Goal: Find specific page/section: Find specific page/section

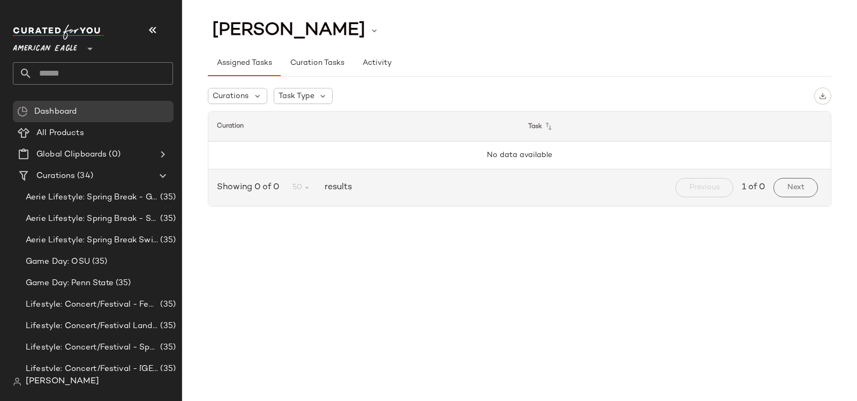
click at [77, 74] on input "text" at bounding box center [102, 73] width 141 height 23
click at [41, 47] on span "American Eagle" at bounding box center [45, 45] width 64 height 19
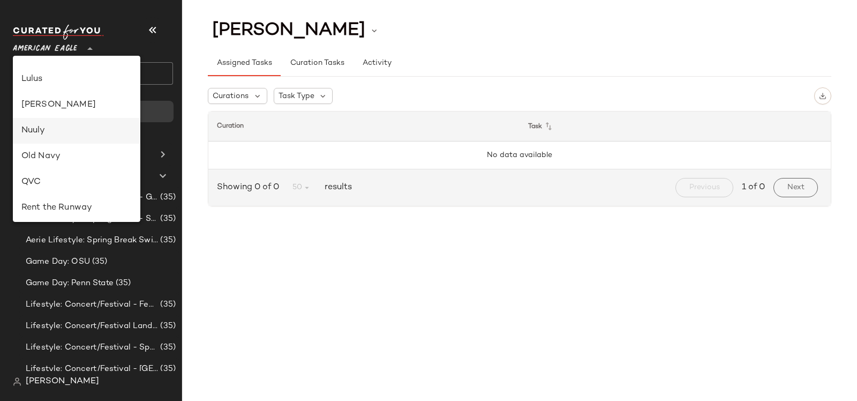
scroll to position [354, 0]
click at [51, 84] on div "Lulus" at bounding box center [76, 79] width 110 height 13
type input "**"
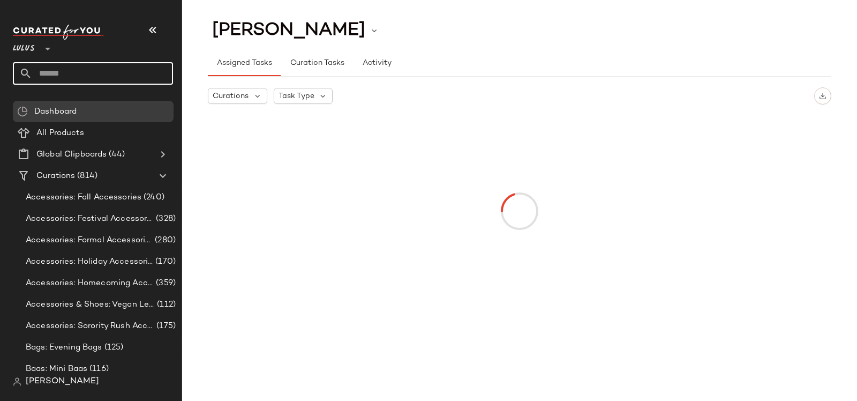
click at [54, 71] on input "text" at bounding box center [102, 73] width 141 height 23
paste input "**********"
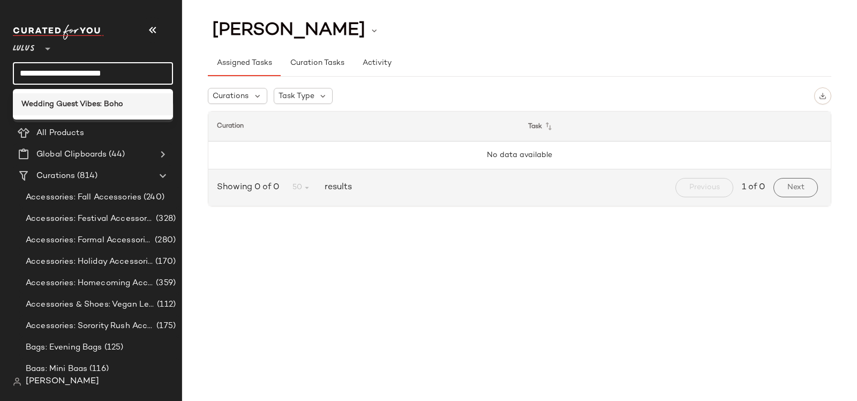
type input "**********"
click at [102, 102] on b "Wedding Guest Vibes: Boho" at bounding box center [72, 104] width 102 height 11
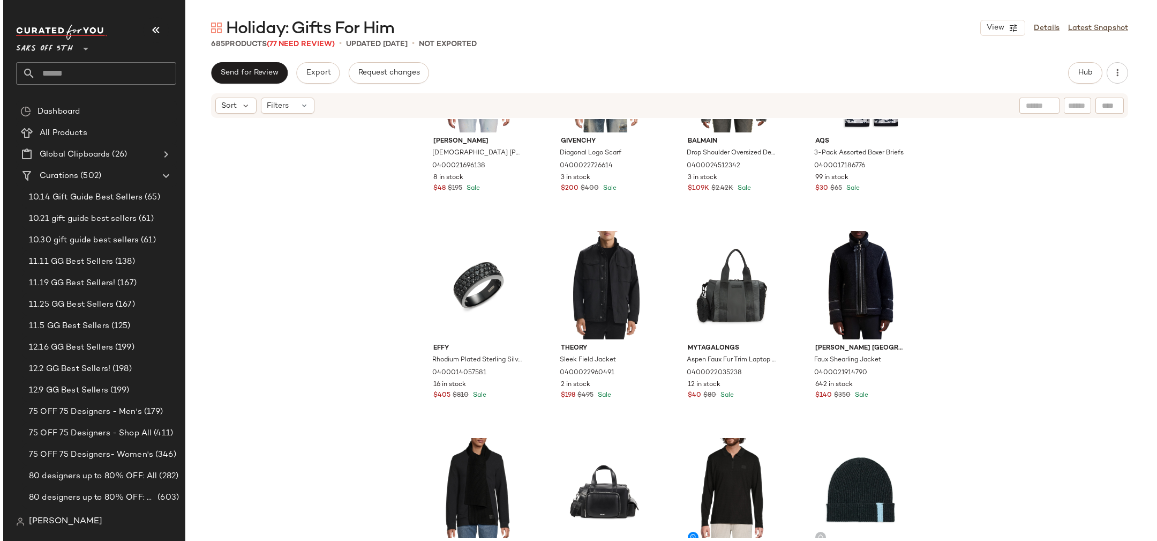
scroll to position [2178, 0]
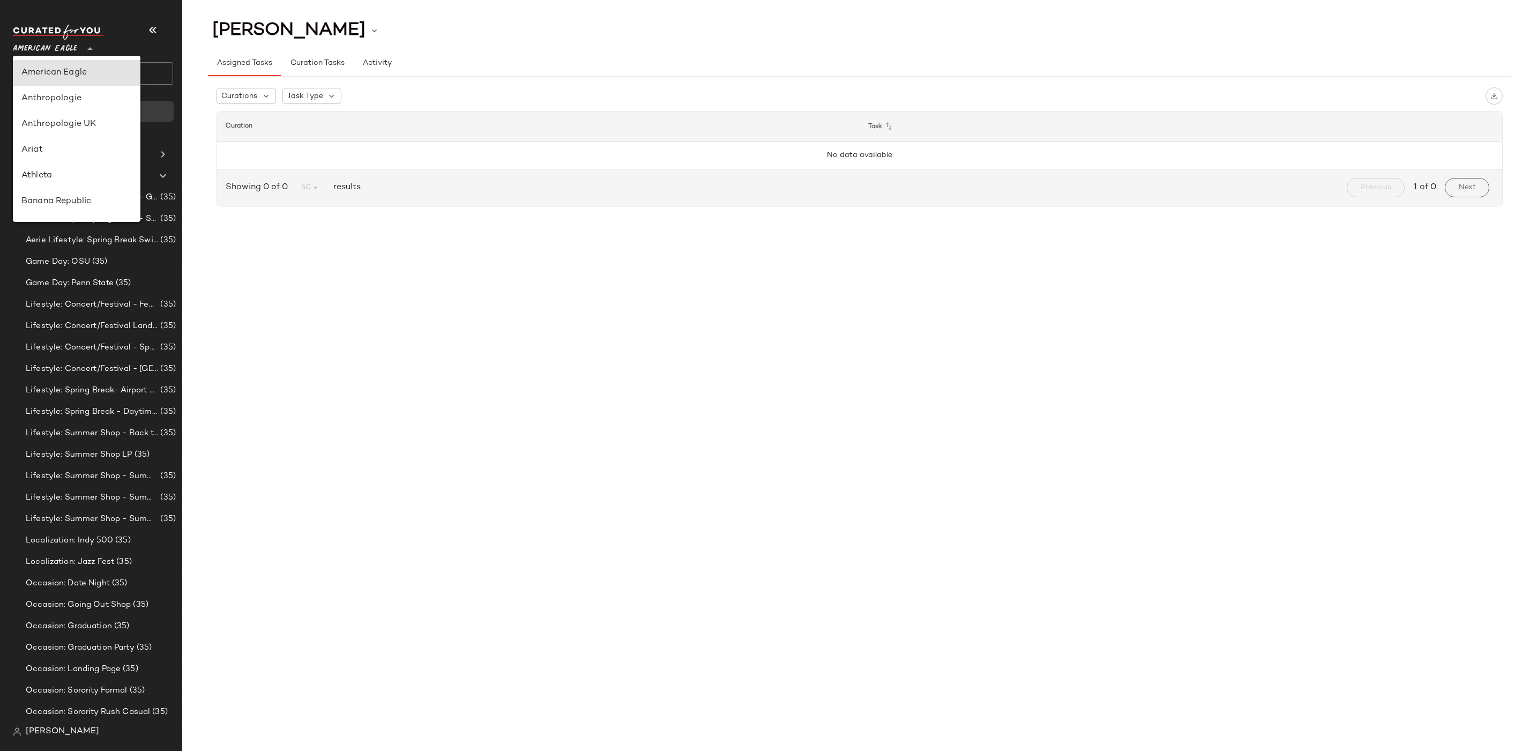
click at [61, 51] on span "American Eagle" at bounding box center [45, 45] width 64 height 19
click at [78, 136] on div "Rent the Runway" at bounding box center [76, 135] width 110 height 13
type input "**"
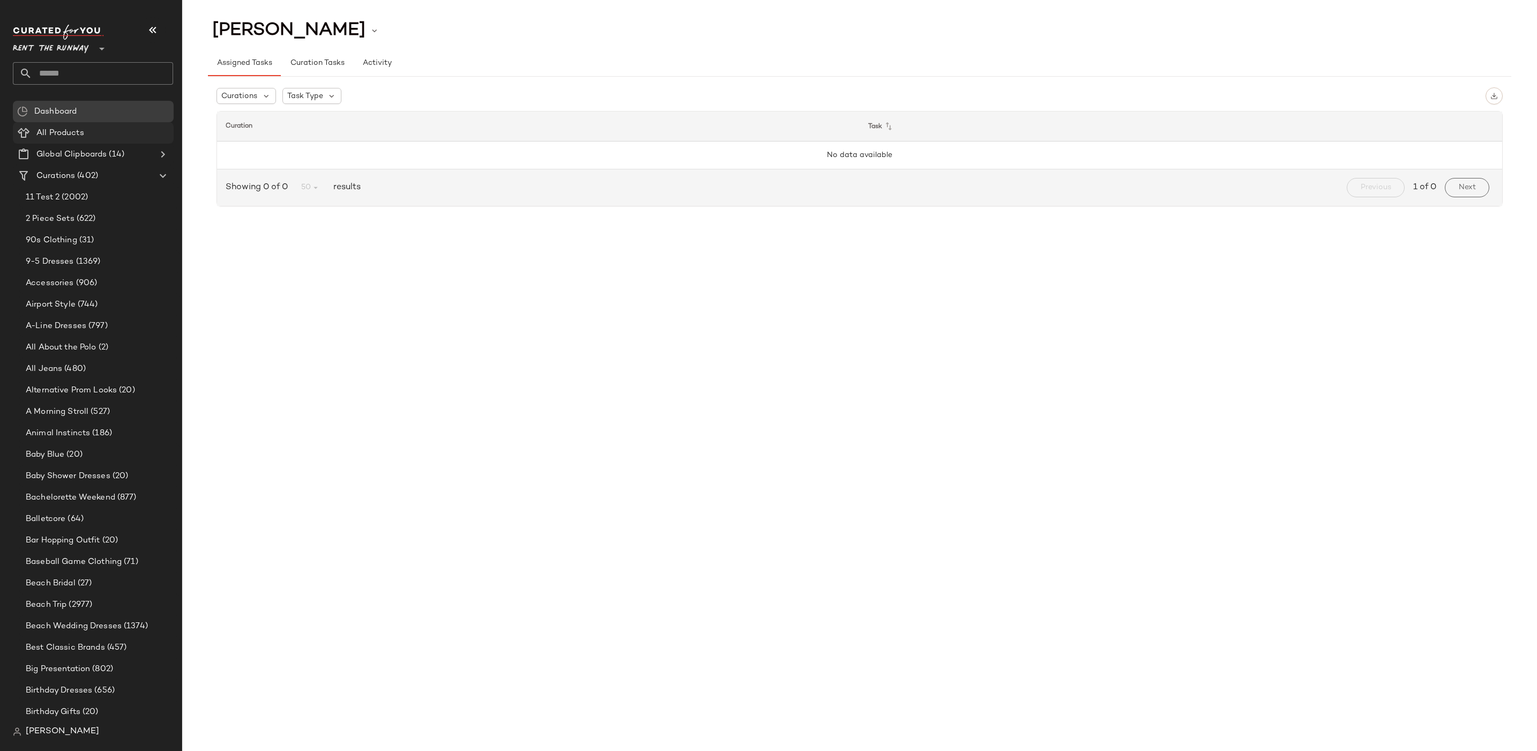
click at [81, 130] on span "All Products" at bounding box center [60, 133] width 48 height 12
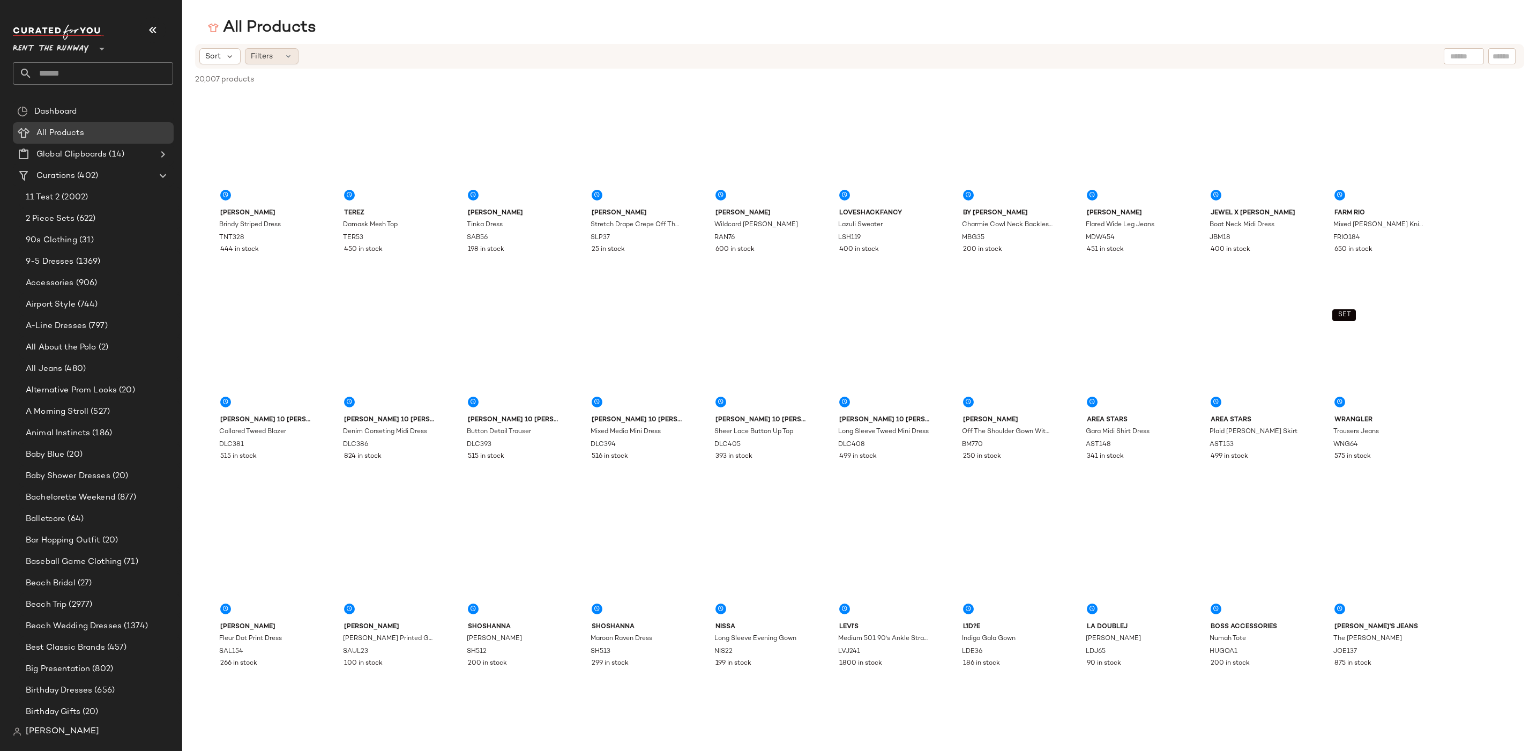
click at [284, 57] on icon at bounding box center [288, 56] width 9 height 9
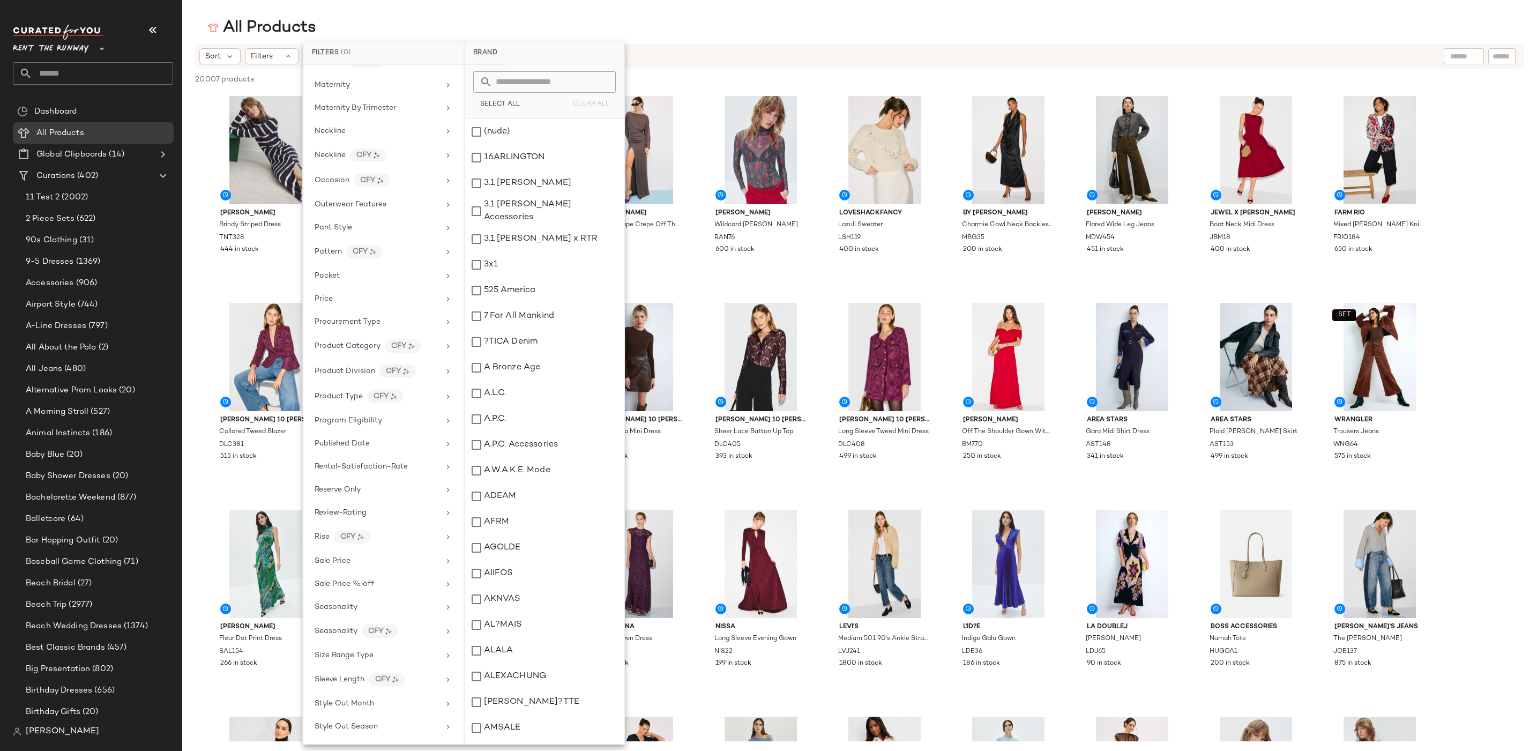
scroll to position [1205, 0]
click at [387, 370] on div "Sale Price" at bounding box center [377, 375] width 125 height 11
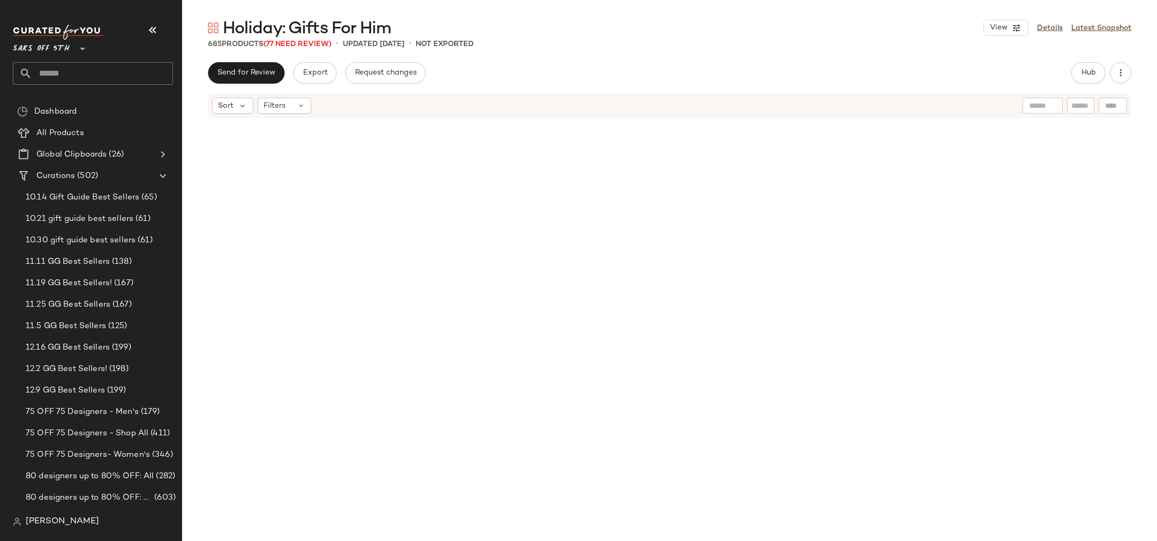
scroll to position [2178, 0]
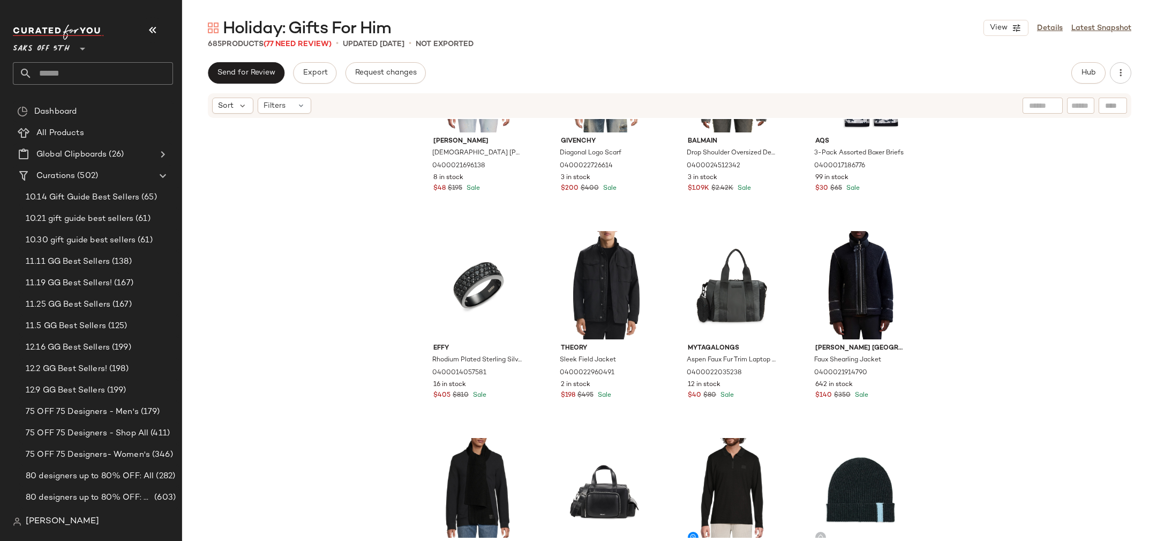
click at [27, 46] on span "Saks OFF 5TH" at bounding box center [41, 45] width 57 height 19
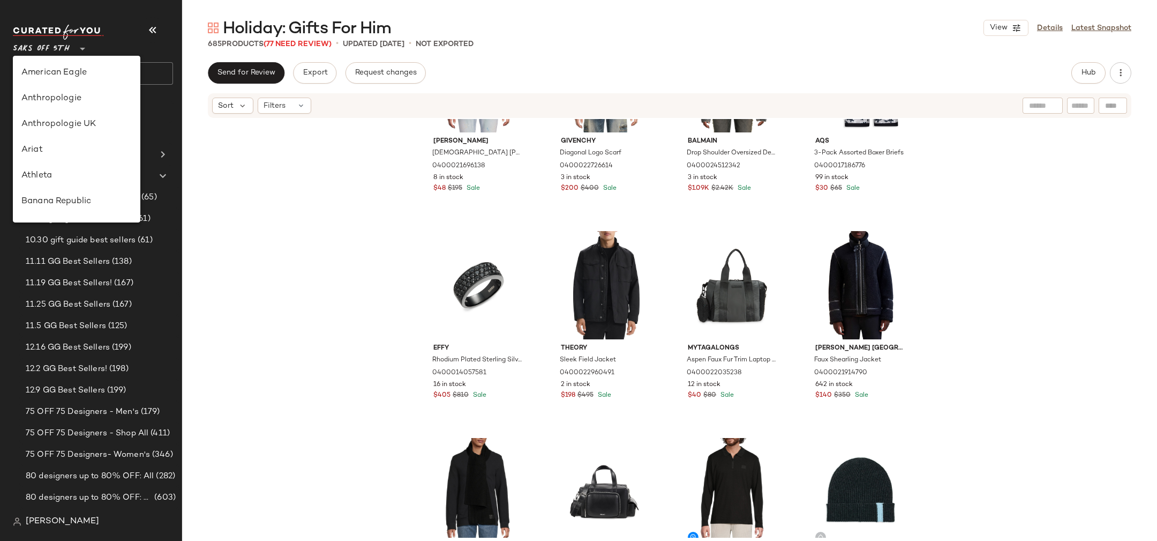
scroll to position [0, 0]
click at [48, 51] on span "Saks OFF 5TH" at bounding box center [41, 45] width 57 height 19
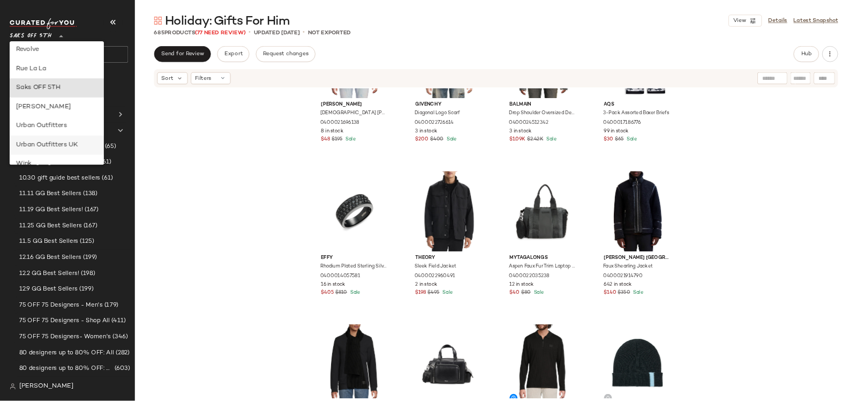
scroll to position [475, 0]
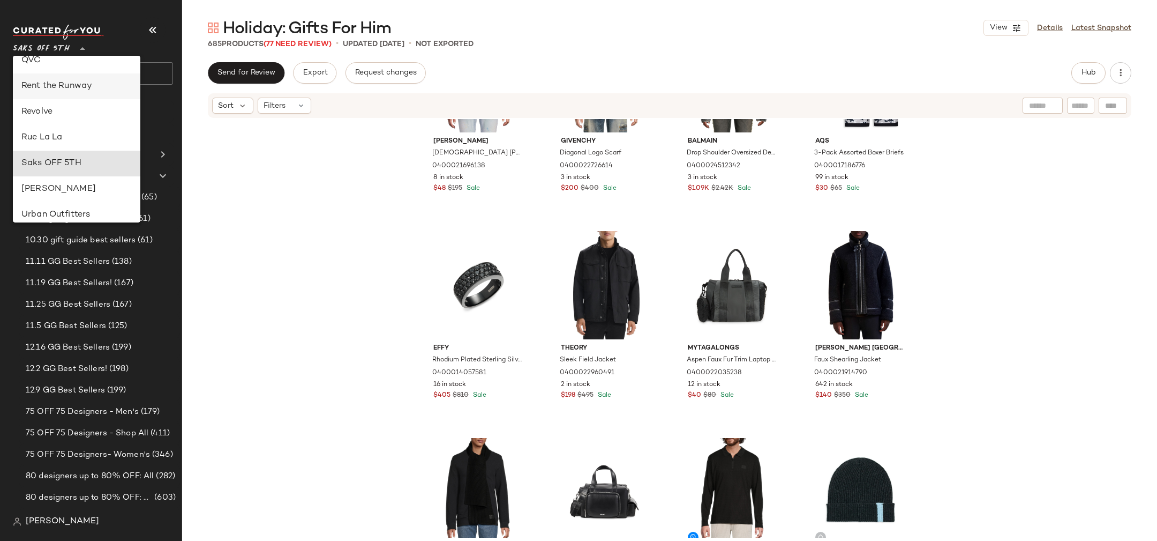
click at [62, 78] on div "Rent the Runway" at bounding box center [77, 86] width 128 height 26
type input "**"
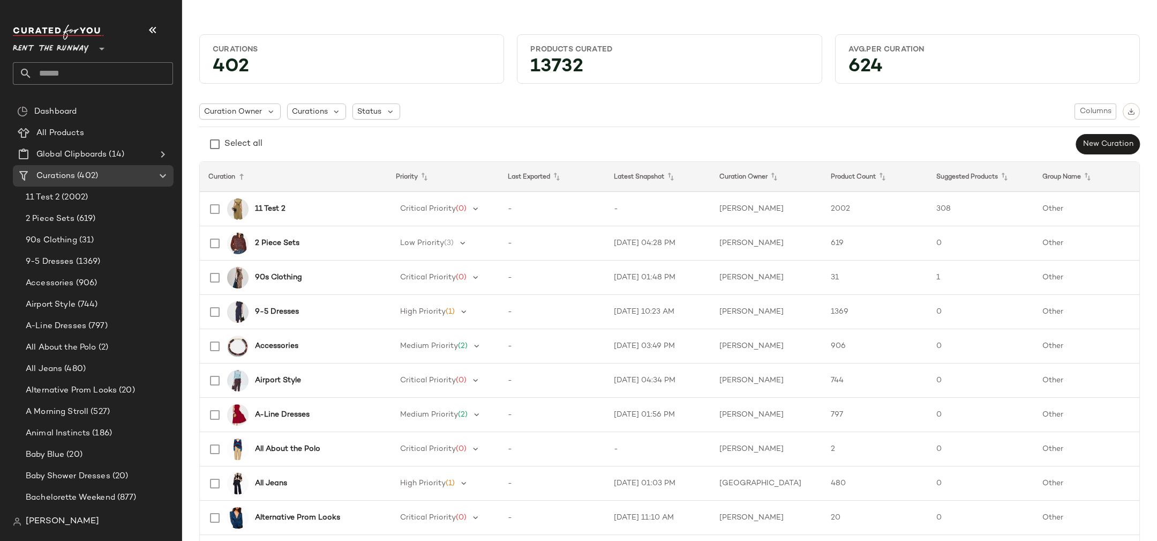
click at [64, 70] on input "text" at bounding box center [102, 73] width 141 height 23
paste input "**********"
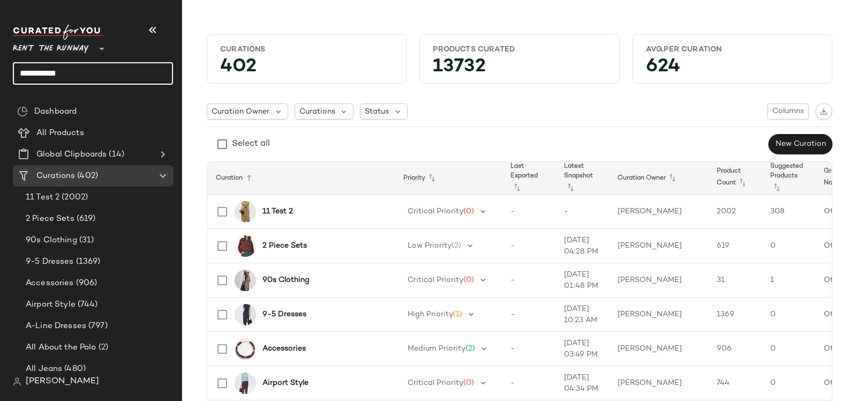
click at [77, 74] on input "**********" at bounding box center [93, 73] width 160 height 23
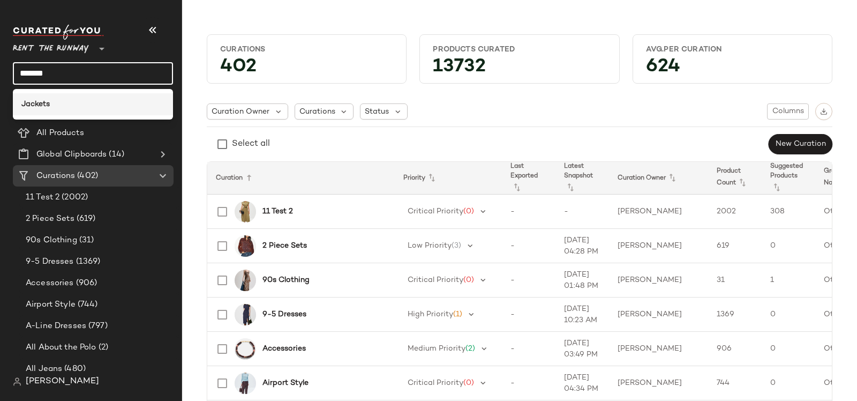
type input "*******"
click at [49, 100] on b "Jackets" at bounding box center [35, 104] width 28 height 11
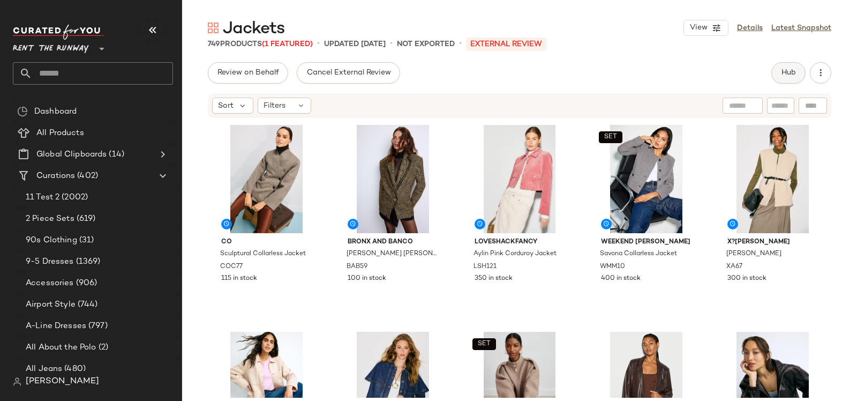
click at [789, 66] on button "Hub" at bounding box center [789, 72] width 34 height 21
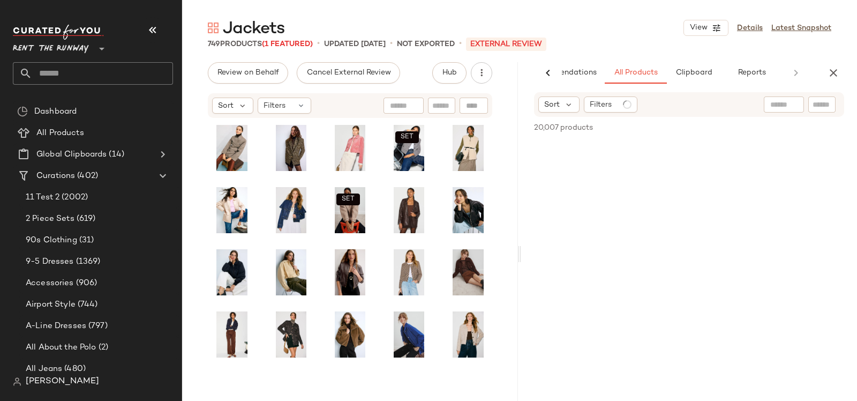
scroll to position [0, 51]
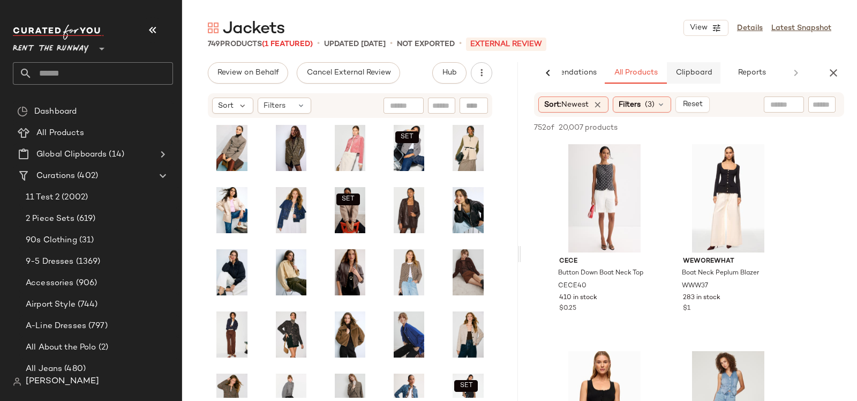
click at [693, 70] on span "Clipboard" at bounding box center [693, 73] width 37 height 9
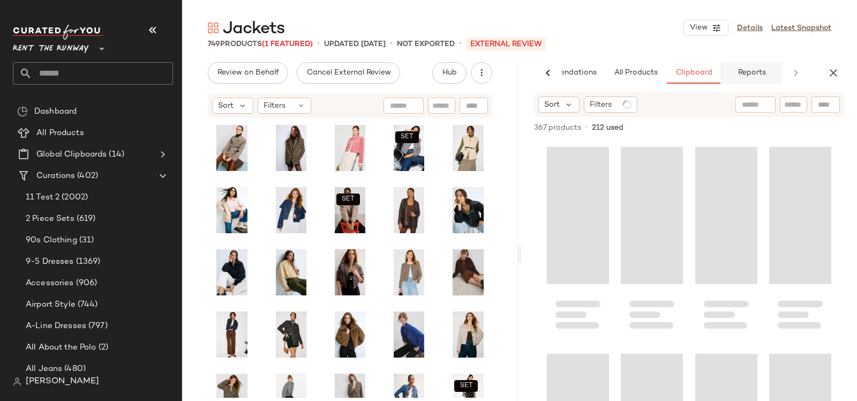
click at [746, 68] on button "Reports" at bounding box center [752, 72] width 62 height 21
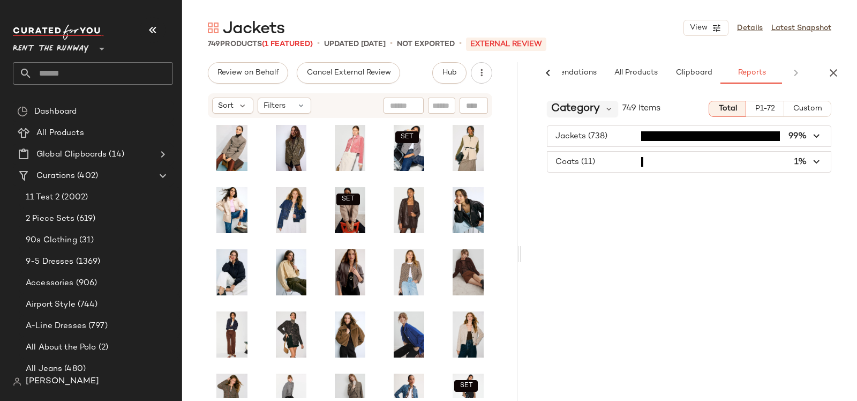
click at [581, 108] on span "Category" at bounding box center [575, 109] width 49 height 16
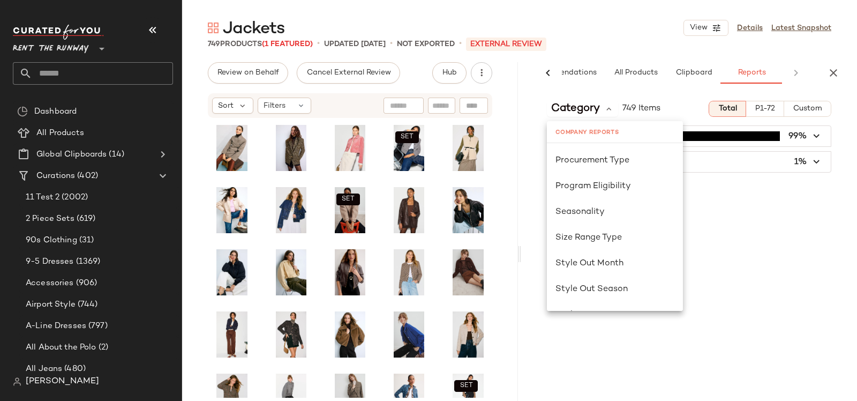
scroll to position [645, 0]
click at [607, 199] on div "Seasonality" at bounding box center [615, 212] width 136 height 26
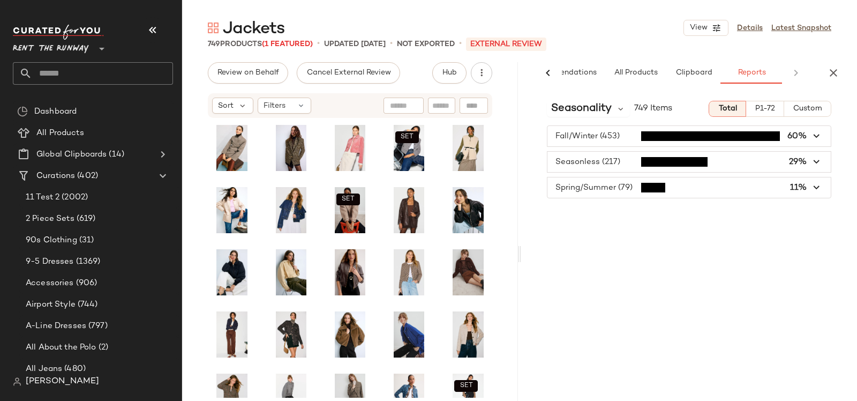
click at [758, 99] on div "Seasonality 749 Items Total P1-72 Custom Fall/Winter (453) 60% Seasonless (217)…" at bounding box center [689, 269] width 336 height 354
click at [757, 109] on span "P1-72" at bounding box center [765, 108] width 20 height 9
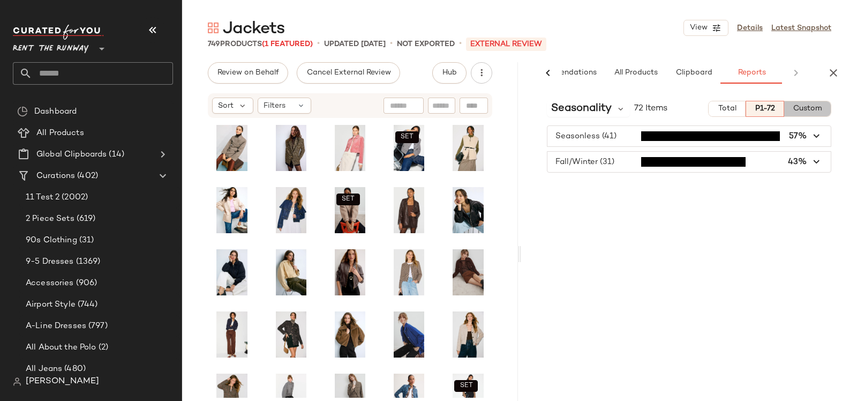
click at [816, 107] on span "Custom" at bounding box center [807, 108] width 29 height 9
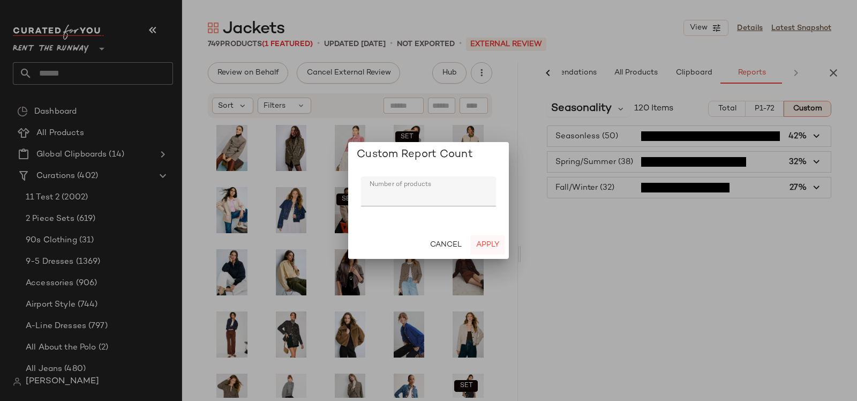
click at [491, 240] on button "Apply" at bounding box center [487, 244] width 34 height 19
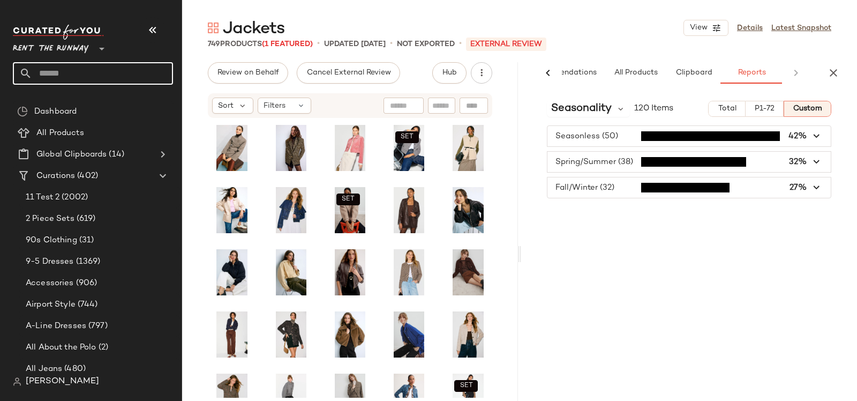
click at [98, 67] on input "text" at bounding box center [102, 73] width 141 height 23
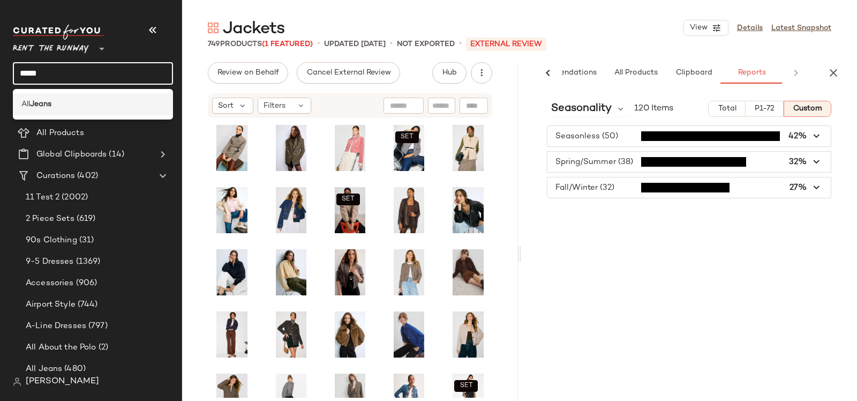
type input "*****"
click at [64, 104] on div "All Jeans" at bounding box center [92, 104] width 143 height 11
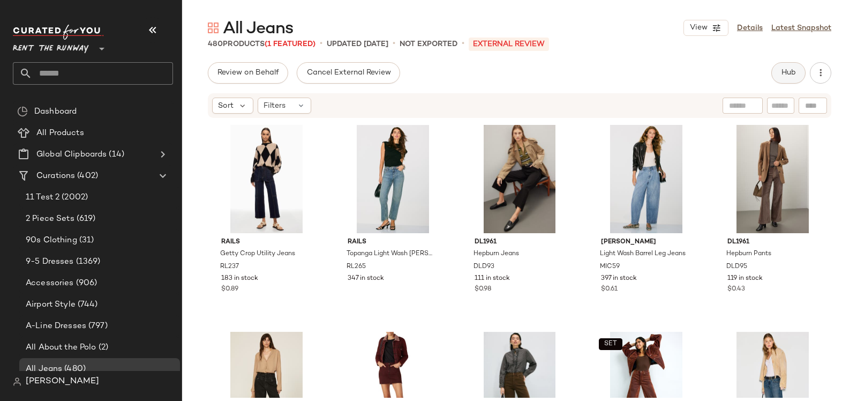
click at [794, 71] on span "Hub" at bounding box center [788, 73] width 15 height 9
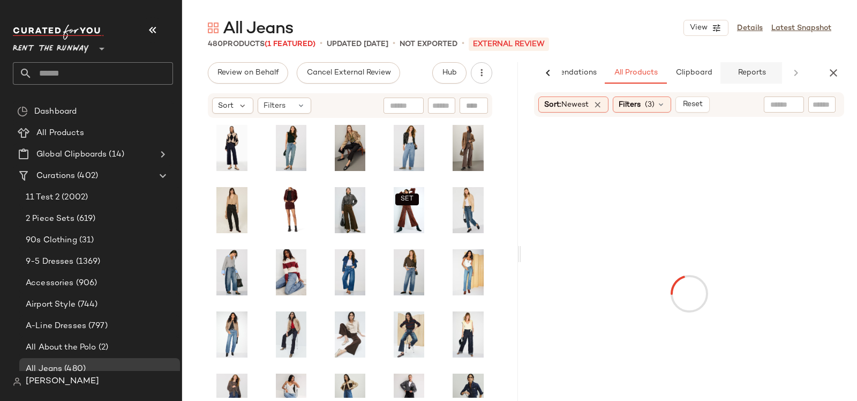
click at [752, 75] on span "Reports" at bounding box center [751, 73] width 28 height 9
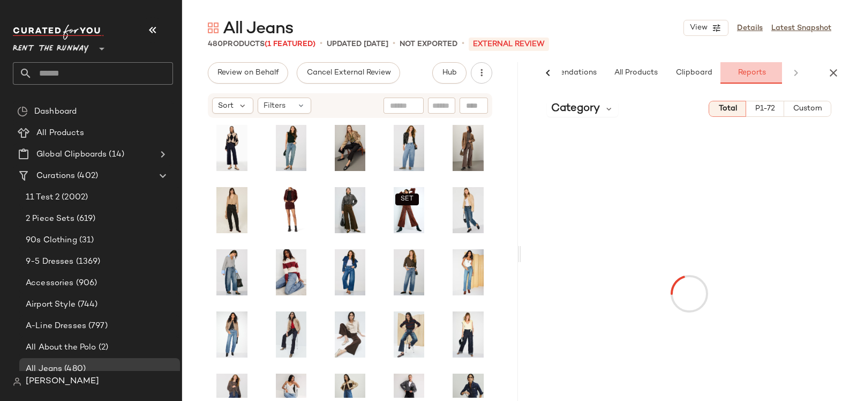
scroll to position [0, 51]
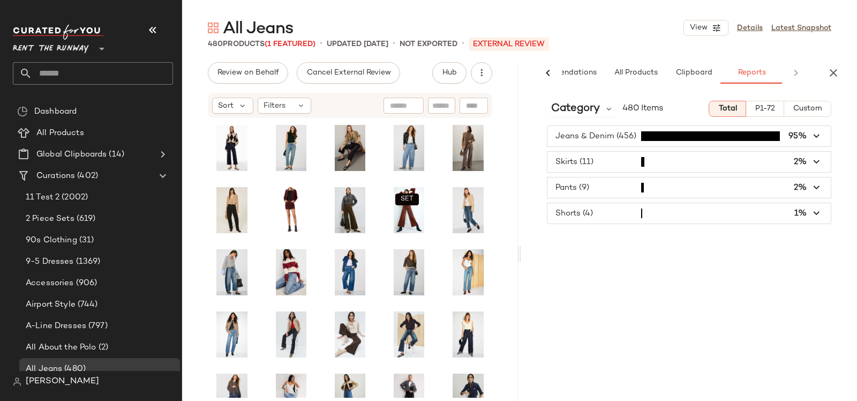
click at [809, 109] on span "Custom" at bounding box center [807, 108] width 29 height 9
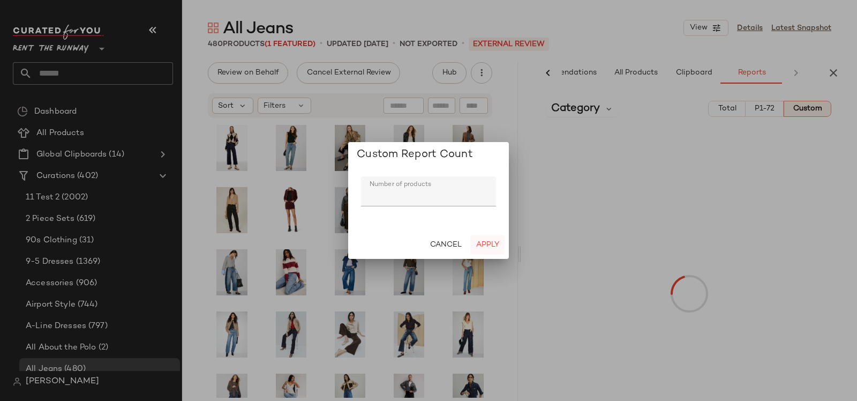
click at [485, 241] on span "Apply" at bounding box center [488, 245] width 24 height 9
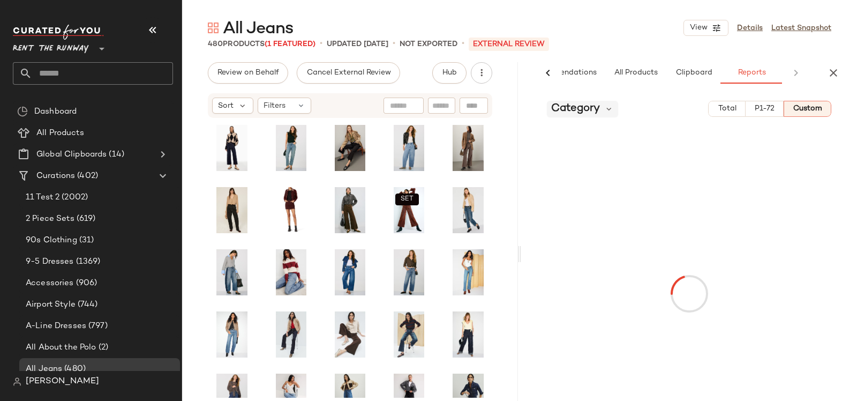
click at [615, 114] on div "Category" at bounding box center [582, 109] width 71 height 16
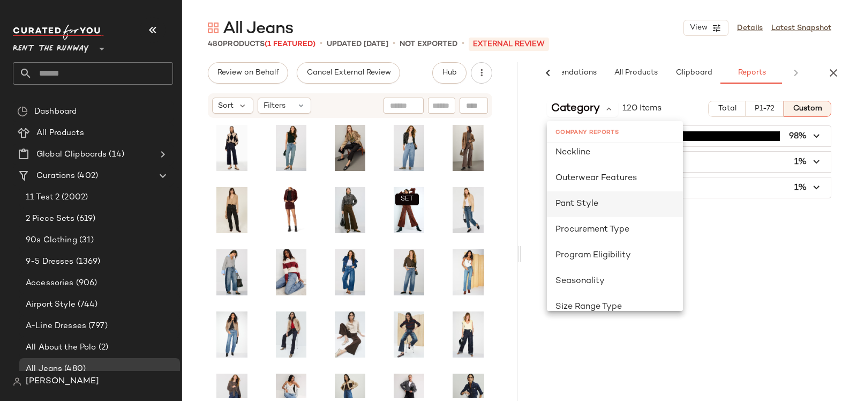
scroll to position [578, 0]
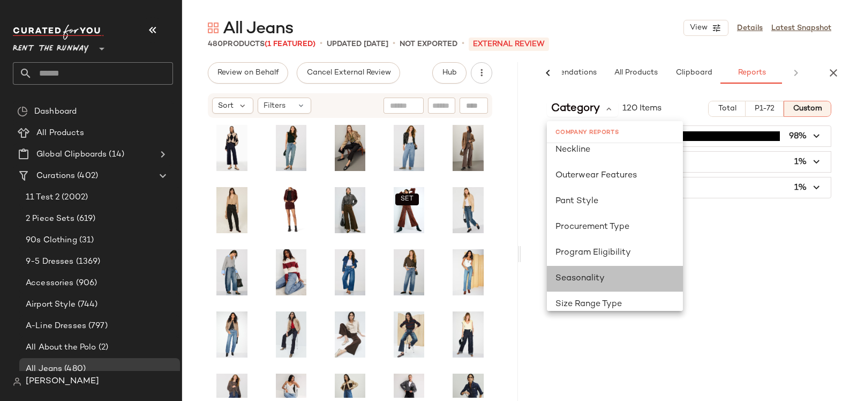
click at [584, 282] on span "Seasonality" at bounding box center [580, 278] width 49 height 9
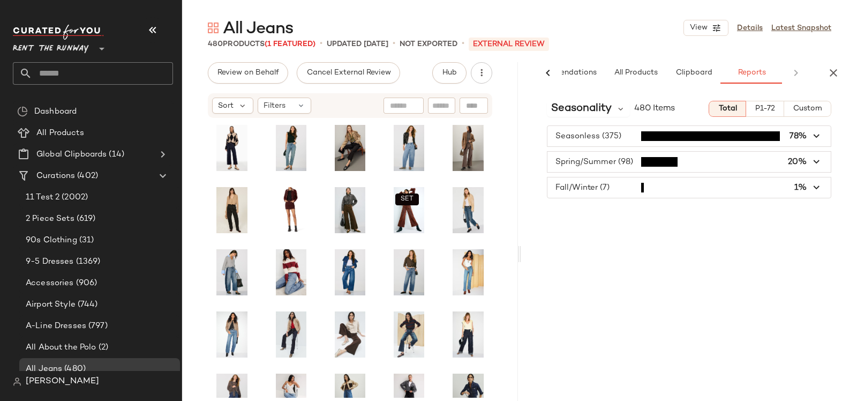
click at [812, 111] on span "Custom" at bounding box center [807, 108] width 29 height 9
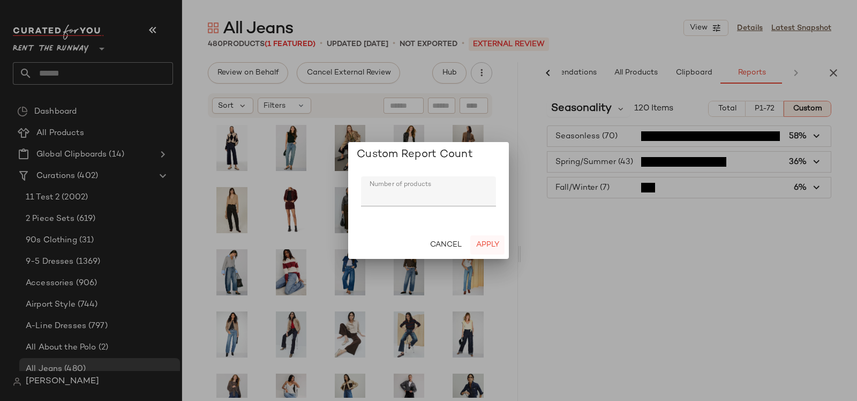
click at [485, 247] on span "Apply" at bounding box center [488, 245] width 24 height 9
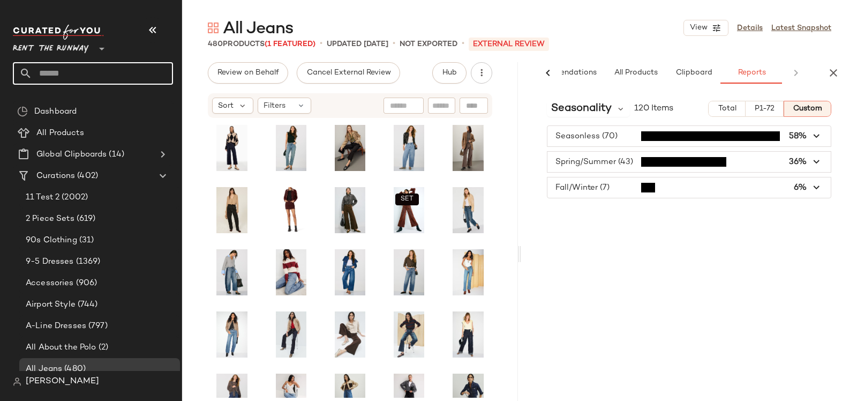
click at [75, 73] on input "text" at bounding box center [102, 73] width 141 height 23
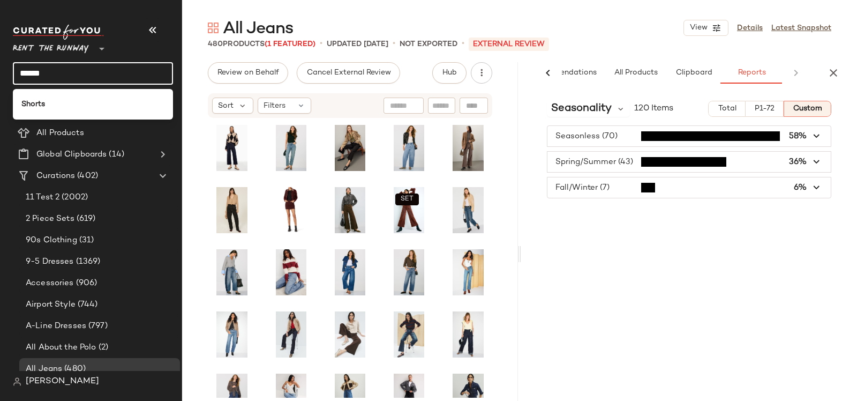
type input "******"
click at [88, 85] on div "Shorts" at bounding box center [93, 102] width 160 height 35
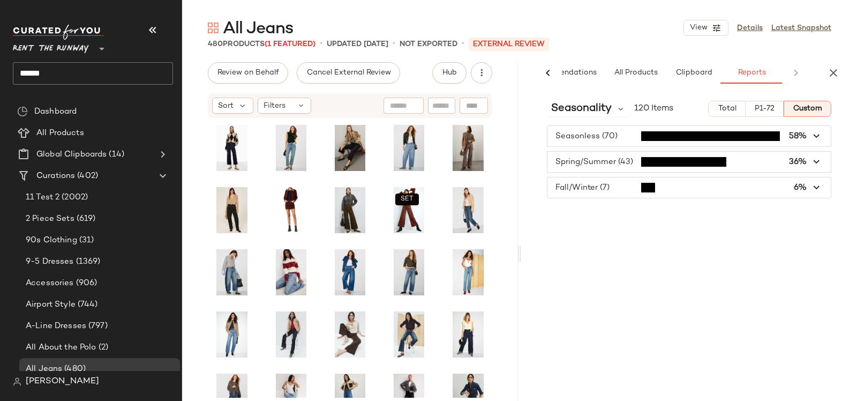
click at [72, 96] on div "Rent the Runway ** ******" at bounding box center [97, 59] width 169 height 84
click at [68, 72] on input "******" at bounding box center [93, 73] width 160 height 23
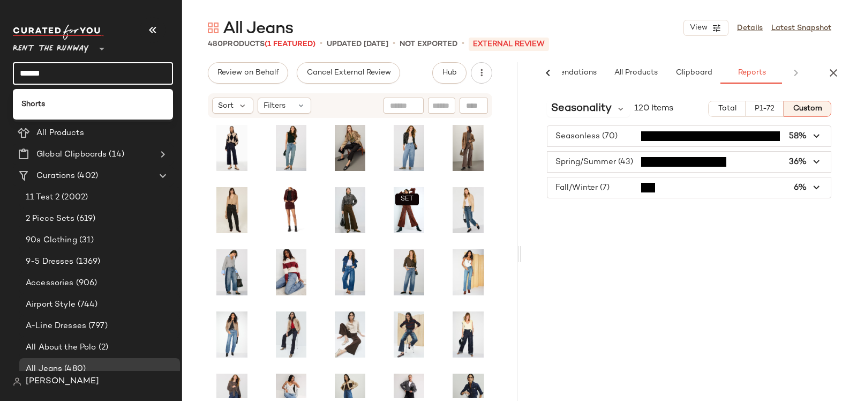
click at [53, 100] on div "Shorts" at bounding box center [92, 104] width 143 height 11
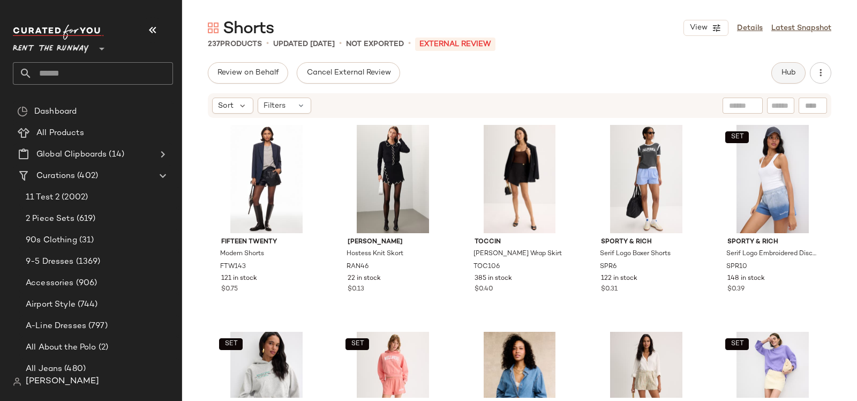
click at [787, 82] on button "Hub" at bounding box center [789, 72] width 34 height 21
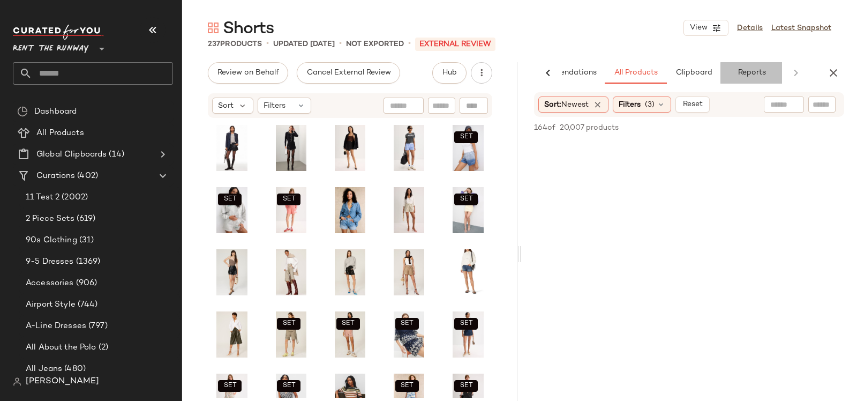
click at [732, 76] on button "Reports" at bounding box center [752, 72] width 62 height 21
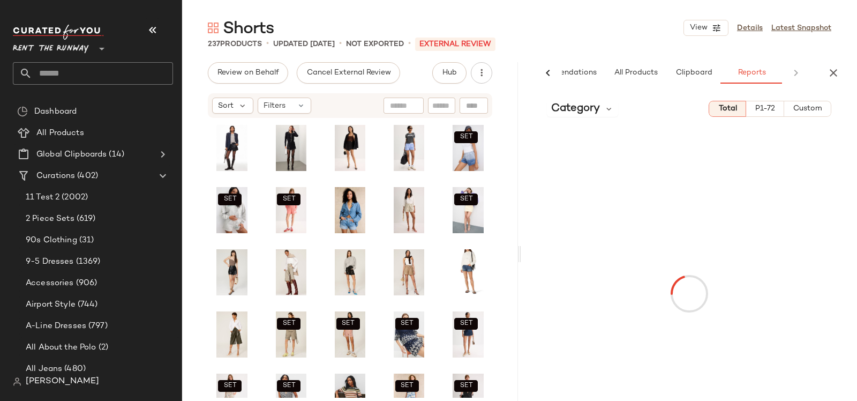
scroll to position [0, 51]
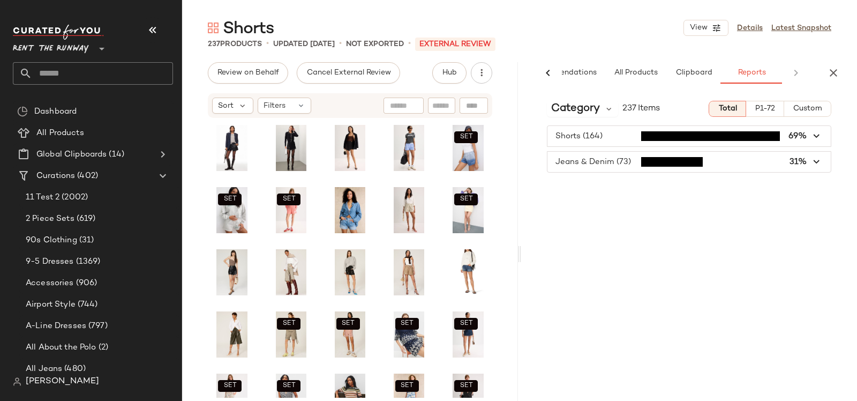
click at [809, 109] on span "Custom" at bounding box center [807, 108] width 29 height 9
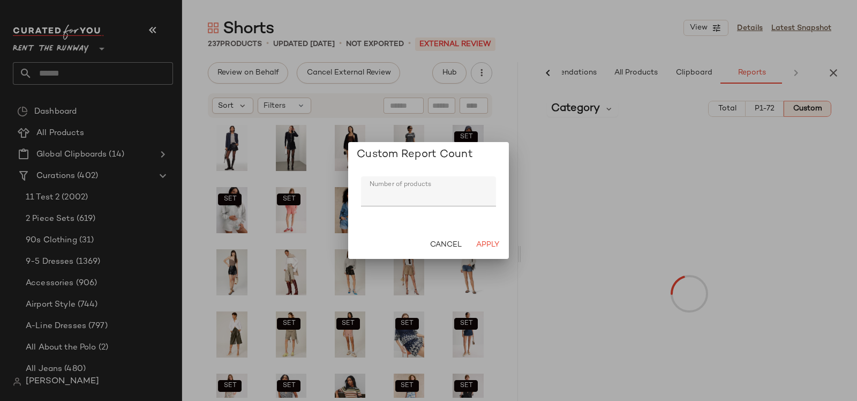
click at [505, 248] on div "Cancel Apply" at bounding box center [428, 245] width 161 height 28
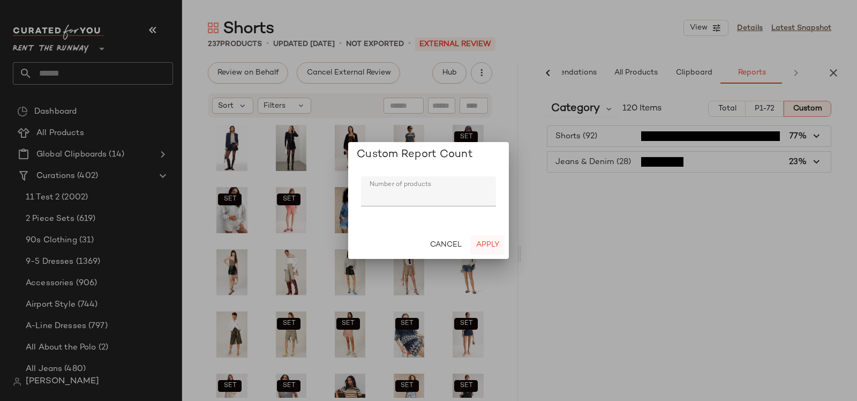
click at [490, 249] on button "Apply" at bounding box center [487, 244] width 34 height 19
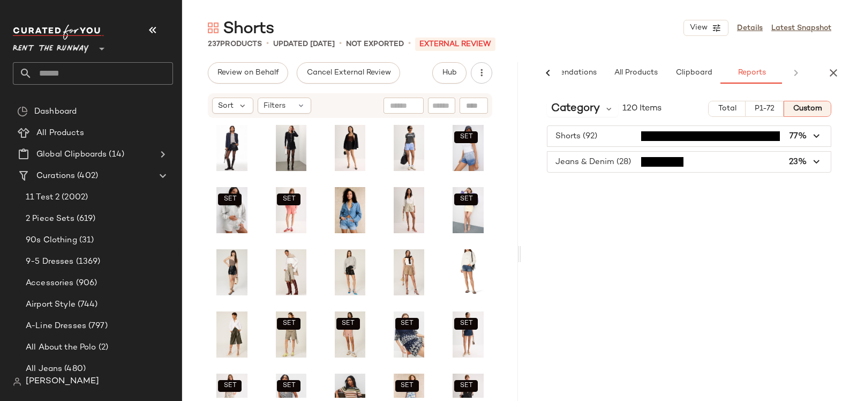
click at [582, 98] on div "Category 120 Items Total P1-72 Custom Shorts (92) 77% Jeans & Denim (28) 23%" at bounding box center [689, 269] width 336 height 354
click at [574, 106] on span "Category" at bounding box center [575, 109] width 49 height 16
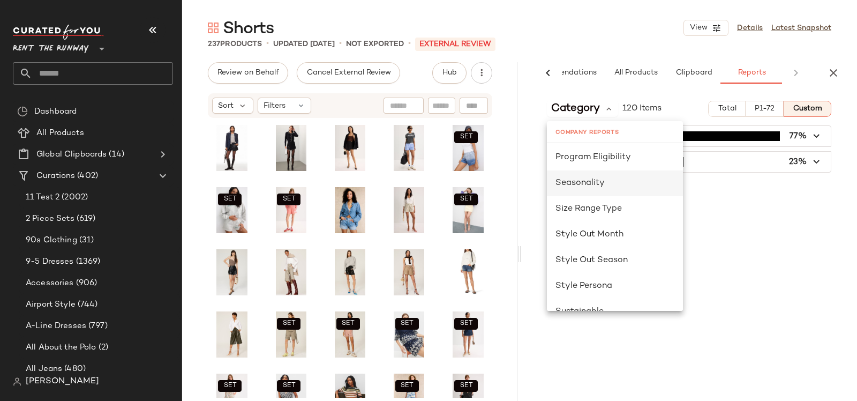
scroll to position [670, 0]
click at [596, 180] on div "Seasonality" at bounding box center [615, 186] width 119 height 13
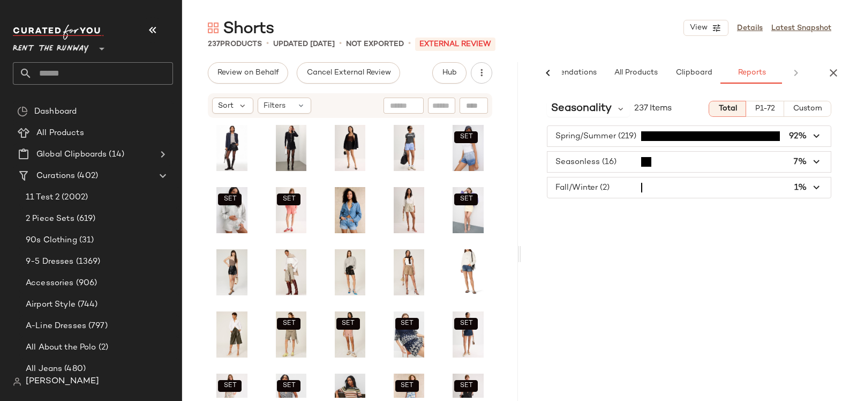
click at [801, 110] on span "Custom" at bounding box center [807, 108] width 29 height 9
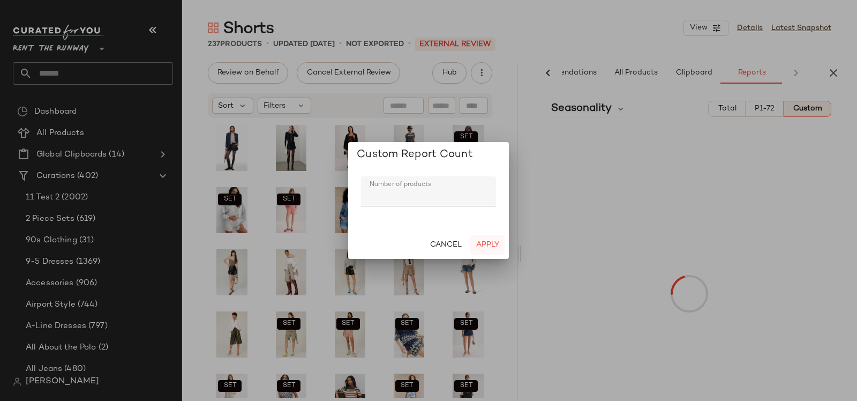
click at [485, 245] on span "Apply" at bounding box center [488, 245] width 24 height 9
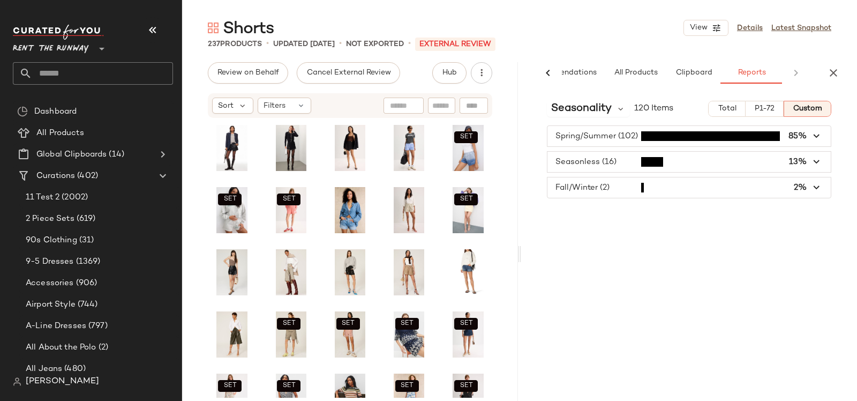
click at [110, 73] on input "text" at bounding box center [102, 73] width 141 height 23
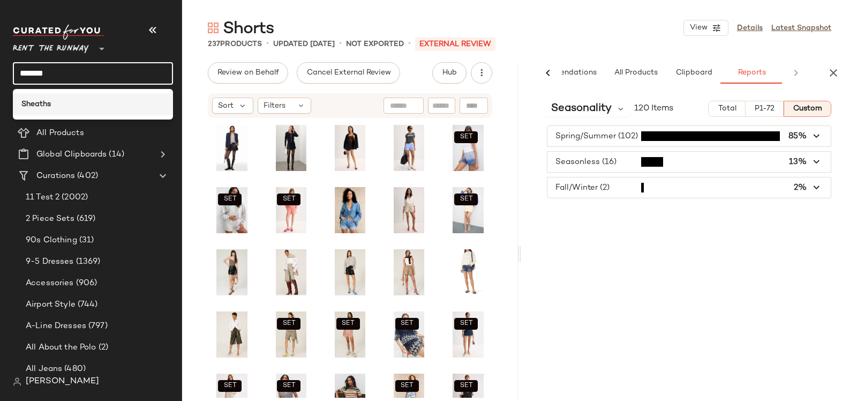
type input "*******"
click at [73, 104] on div "Sheaths" at bounding box center [92, 104] width 143 height 11
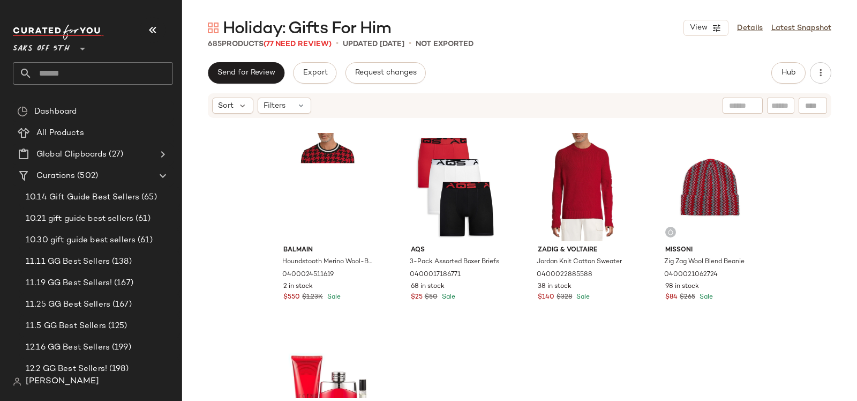
scroll to position [950, 0]
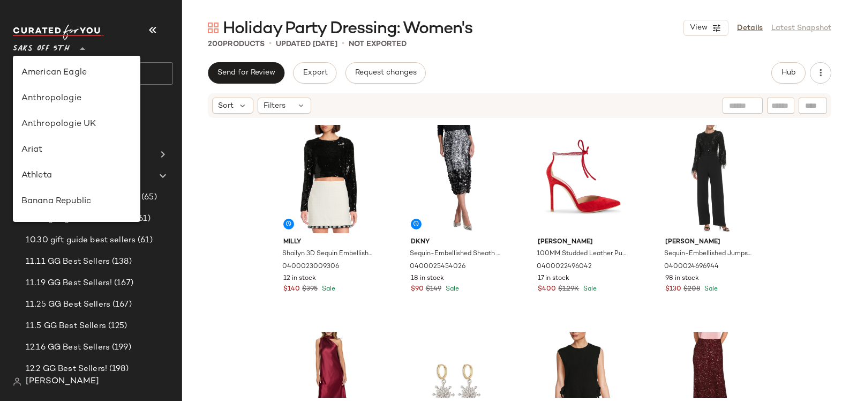
click at [49, 48] on span "Saks OFF 5TH" at bounding box center [41, 45] width 57 height 19
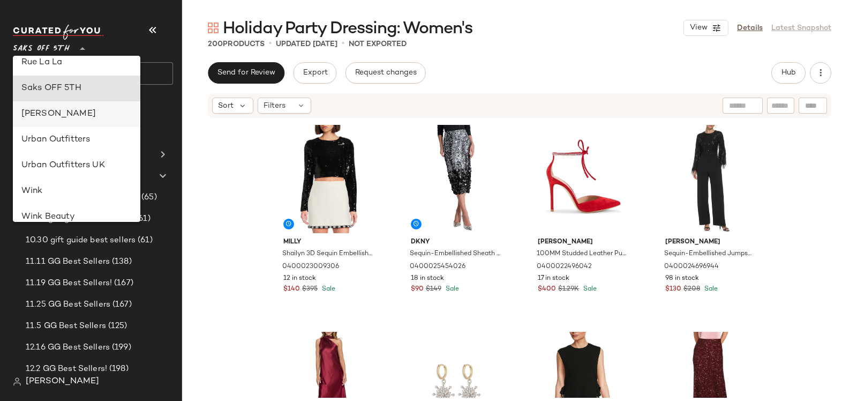
scroll to position [457, 0]
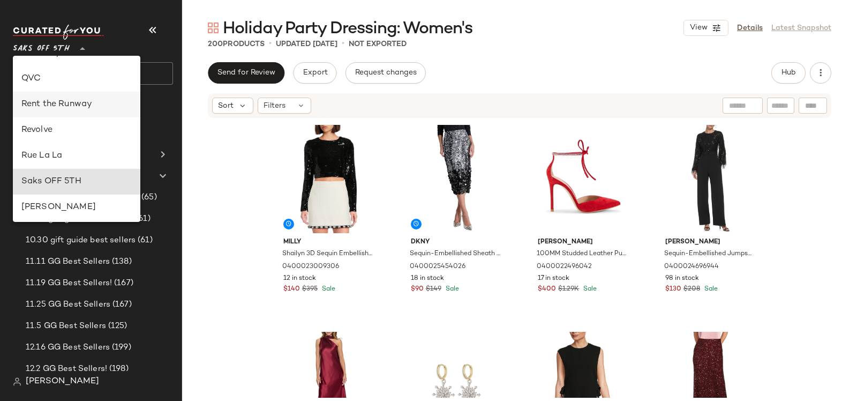
click at [59, 104] on div "Rent the Runway" at bounding box center [76, 104] width 110 height 13
type input "**"
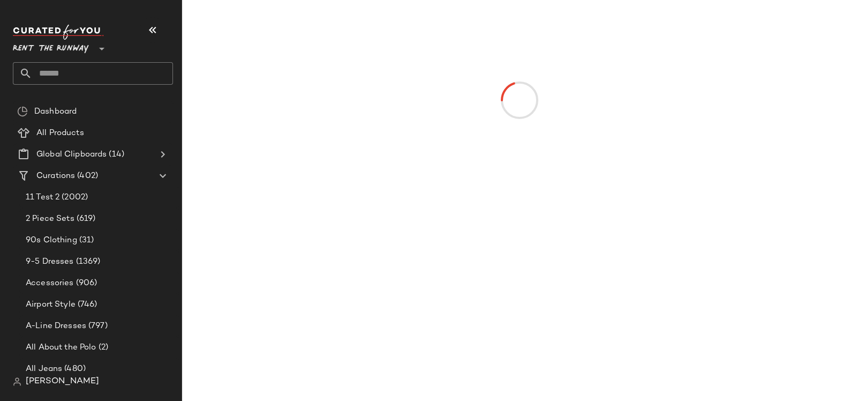
click at [59, 67] on input "text" at bounding box center [102, 73] width 141 height 23
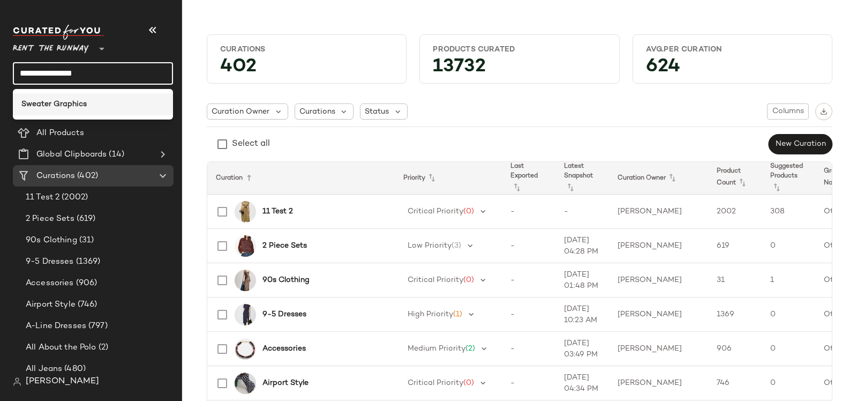
type input "**********"
click at [55, 106] on b "Sweater Graphics" at bounding box center [53, 104] width 65 height 11
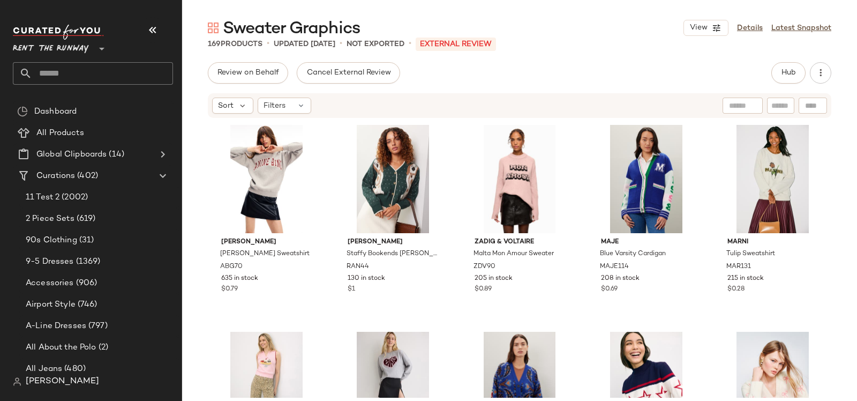
click at [54, 70] on input "text" at bounding box center [102, 73] width 141 height 23
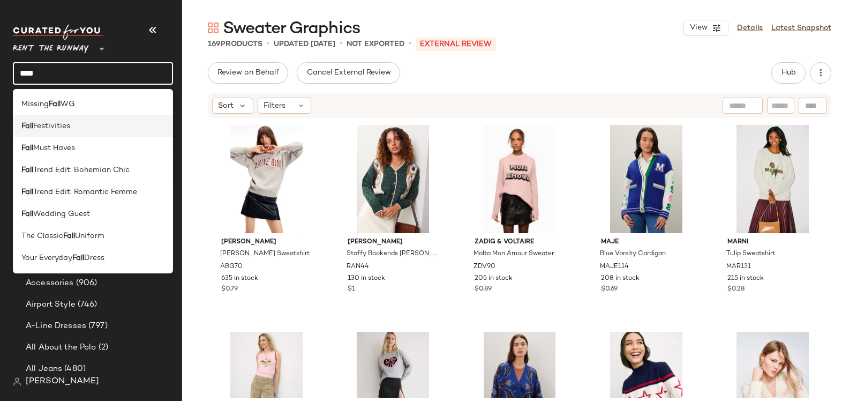
type input "****"
click at [90, 131] on div "Fall Festivities" at bounding box center [92, 126] width 143 height 11
